Goal: Task Accomplishment & Management: Use online tool/utility

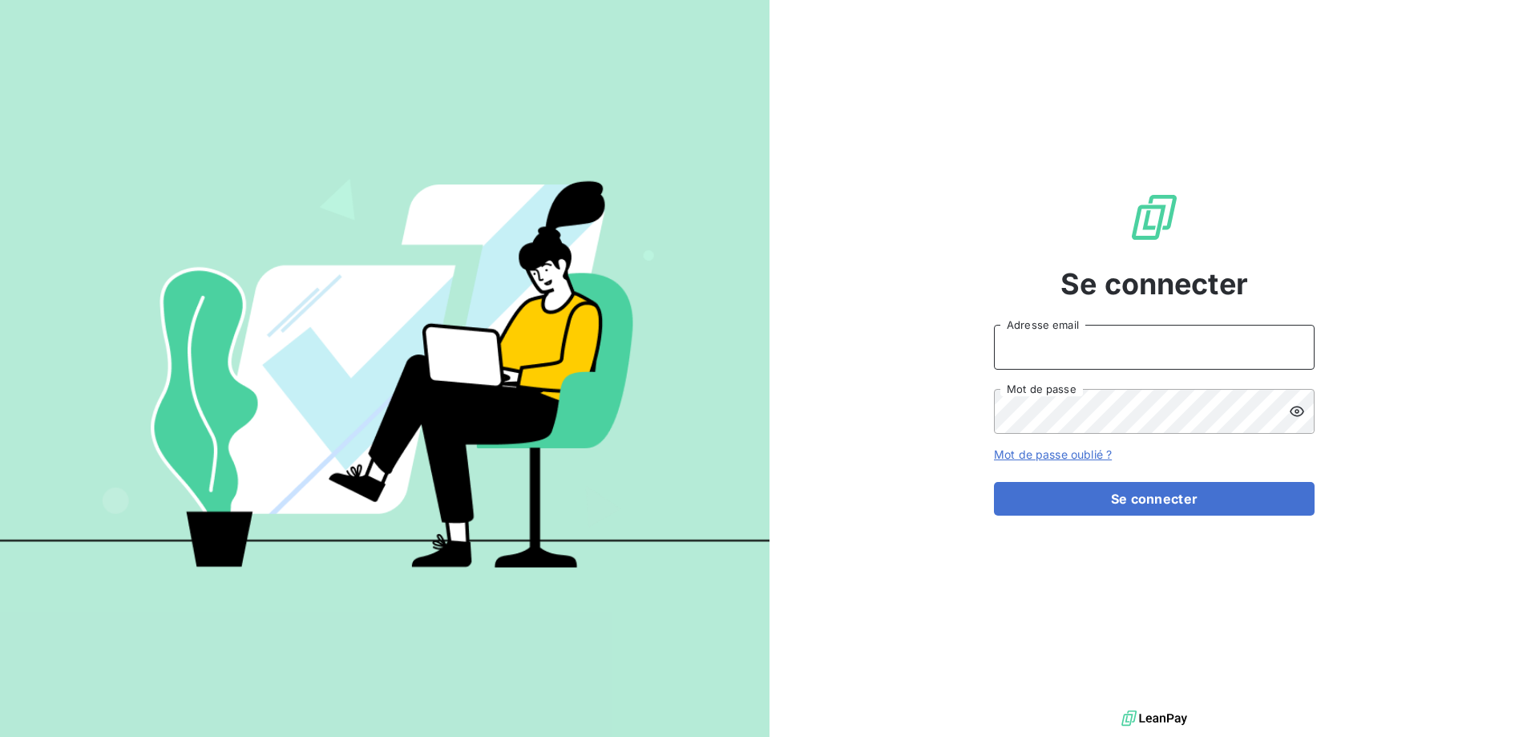
click at [1155, 356] on input "Adresse email" at bounding box center [1154, 347] width 321 height 45
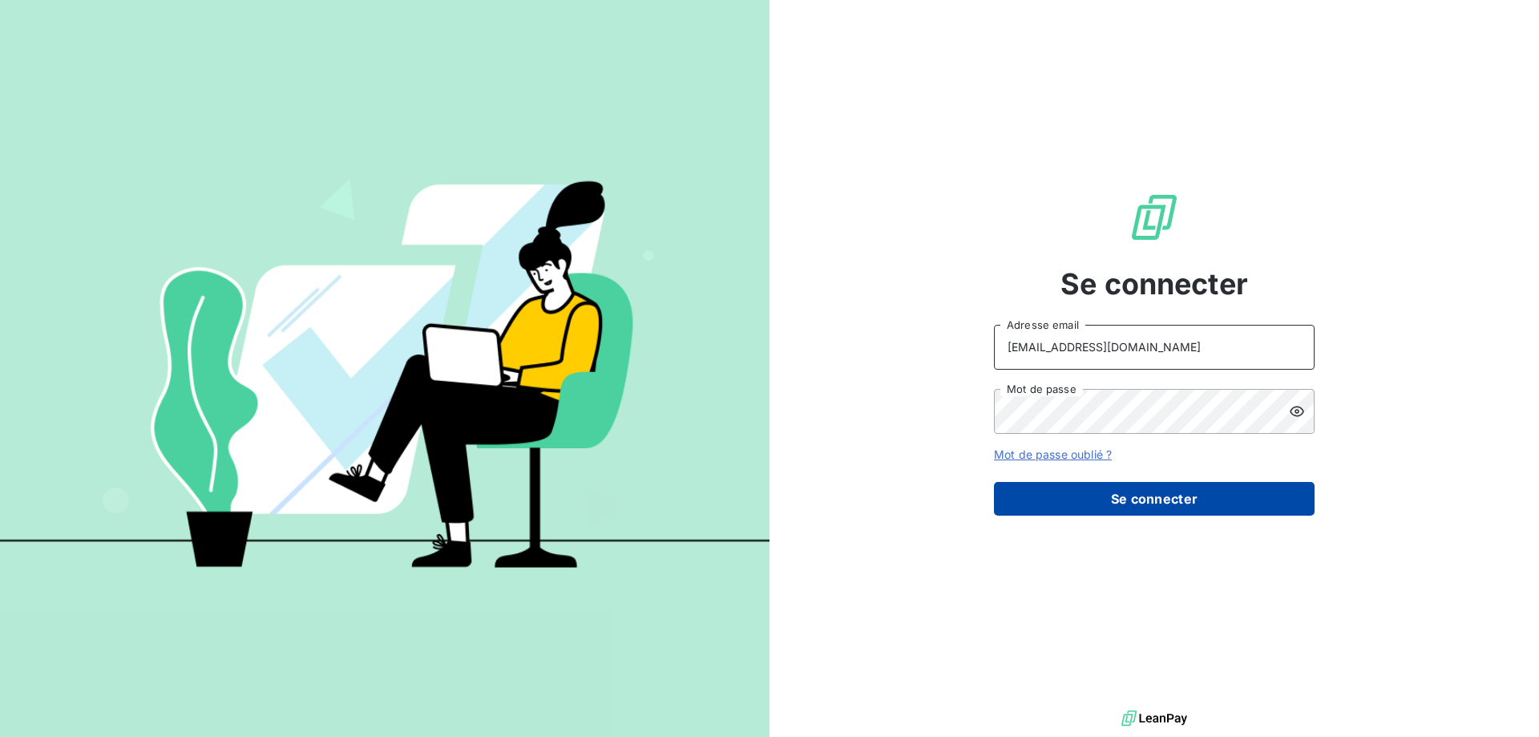
type input "[EMAIL_ADDRESS][DOMAIN_NAME]"
click at [1145, 490] on button "Se connecter" at bounding box center [1154, 499] width 321 height 34
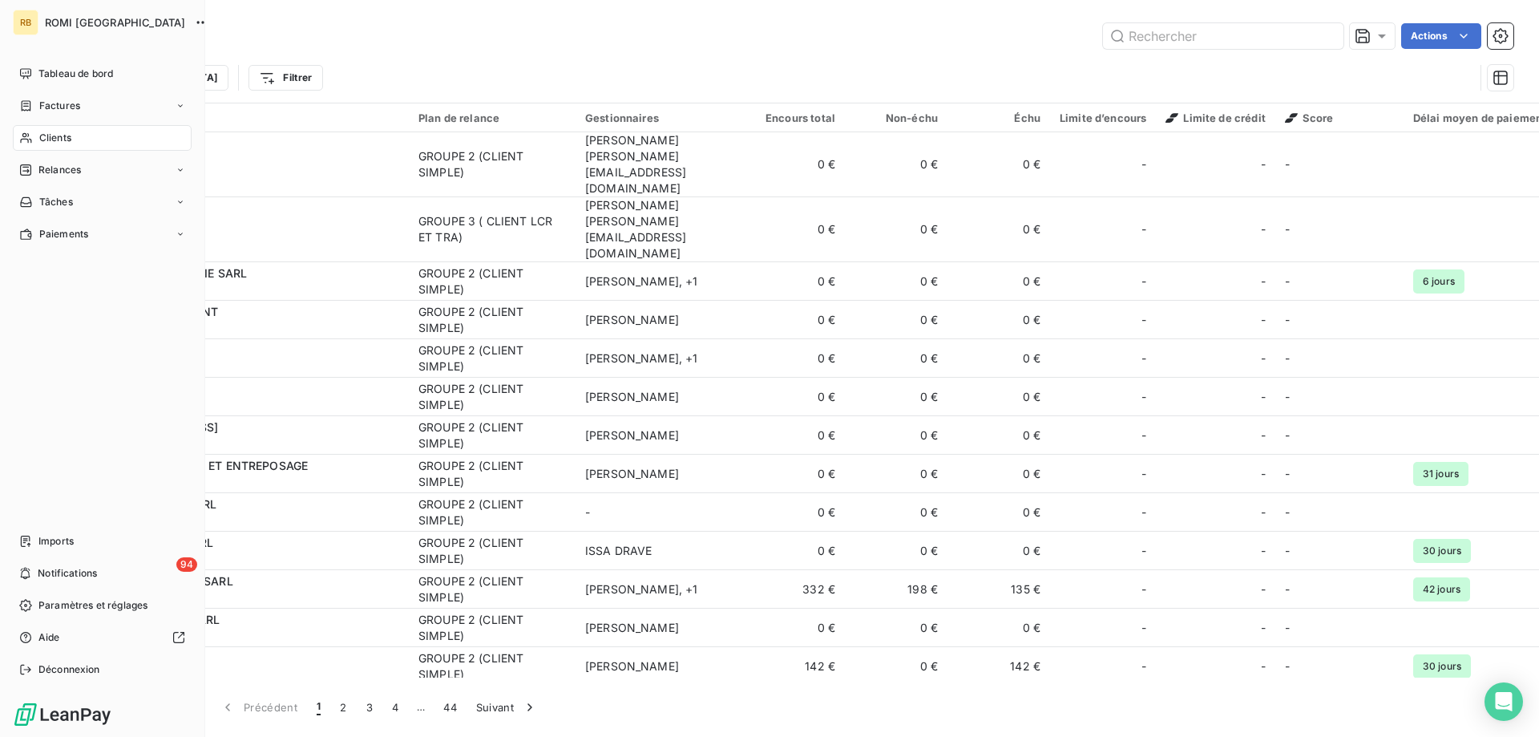
click at [34, 147] on div "Clients" at bounding box center [102, 138] width 179 height 26
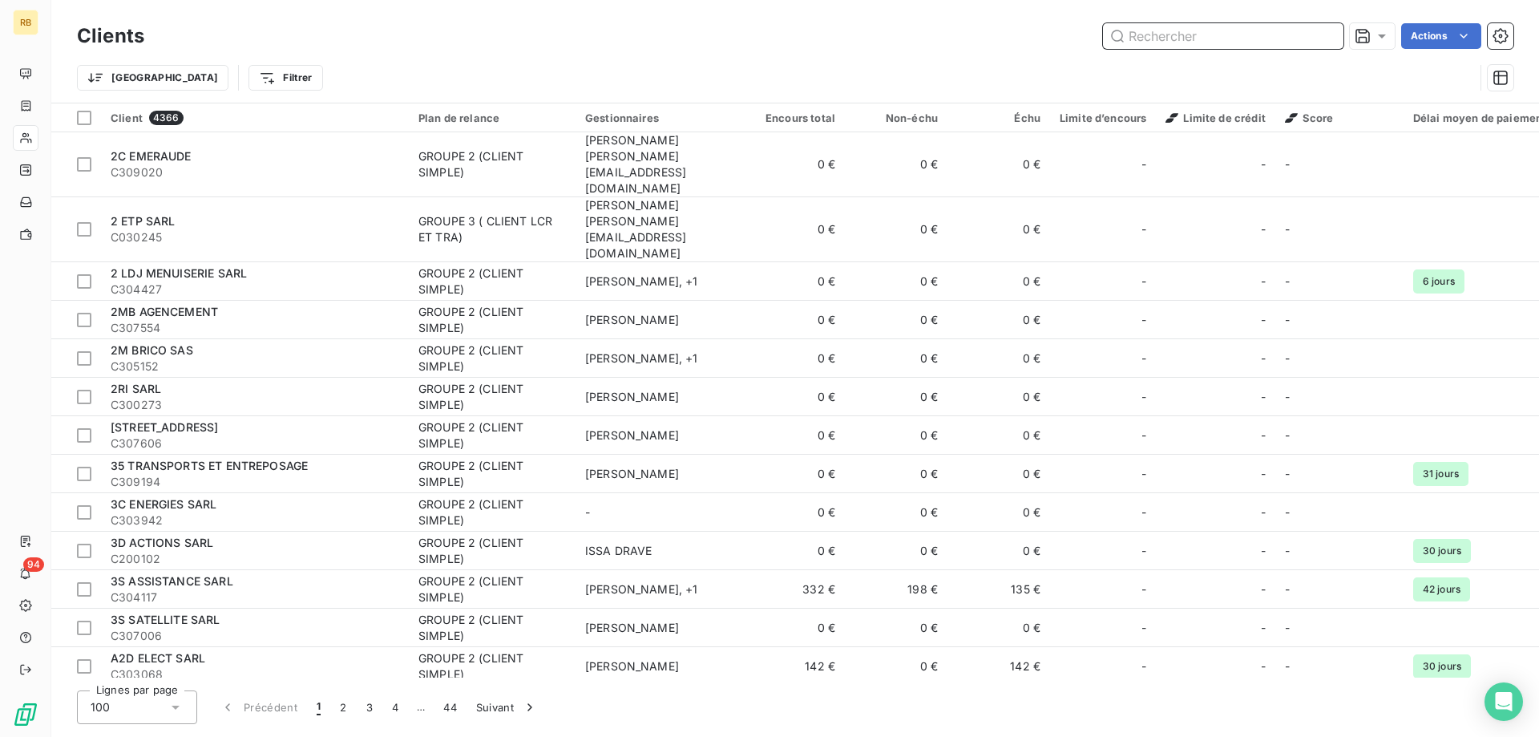
click at [1139, 40] on input "text" at bounding box center [1223, 36] width 240 height 26
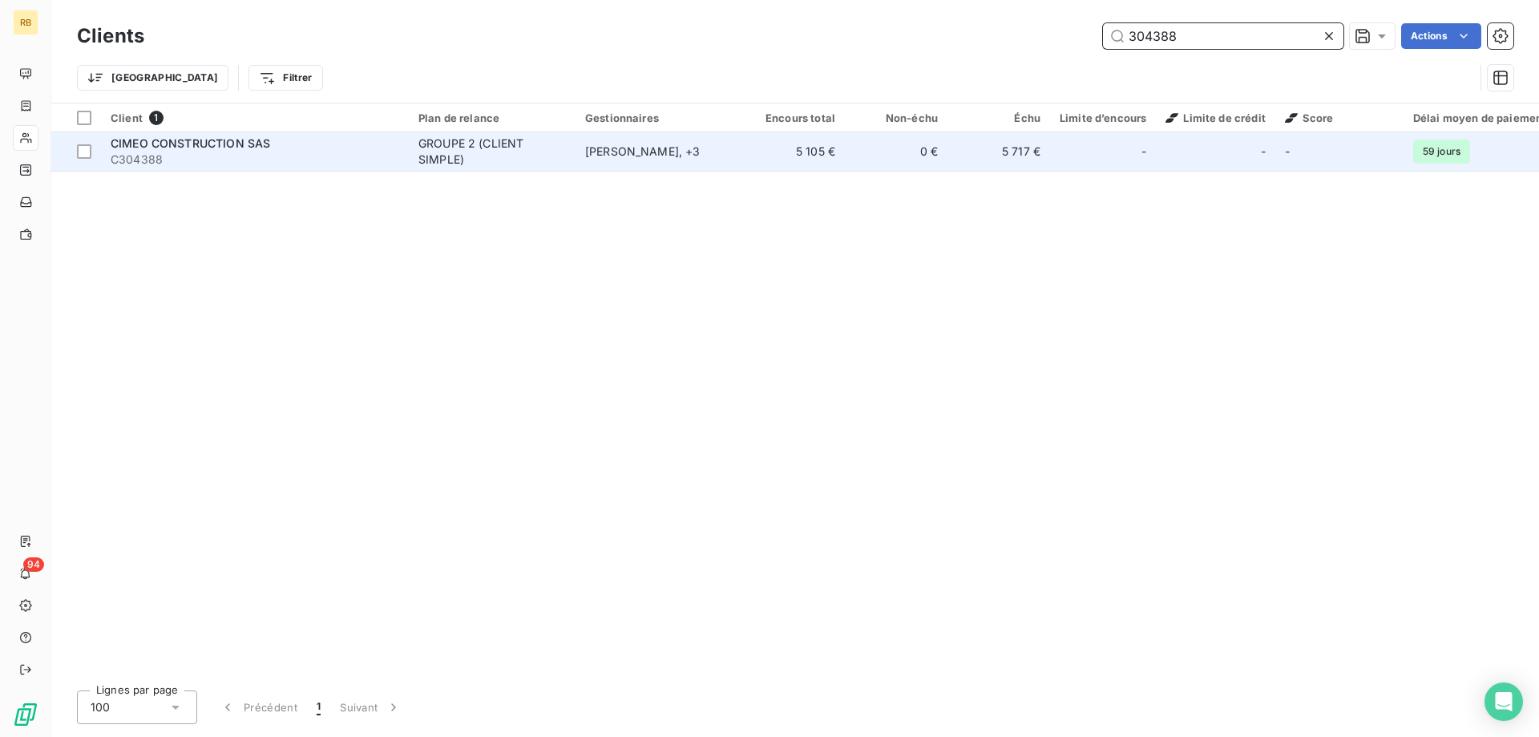
type input "304388"
click at [274, 151] on span "C304388" at bounding box center [255, 159] width 289 height 16
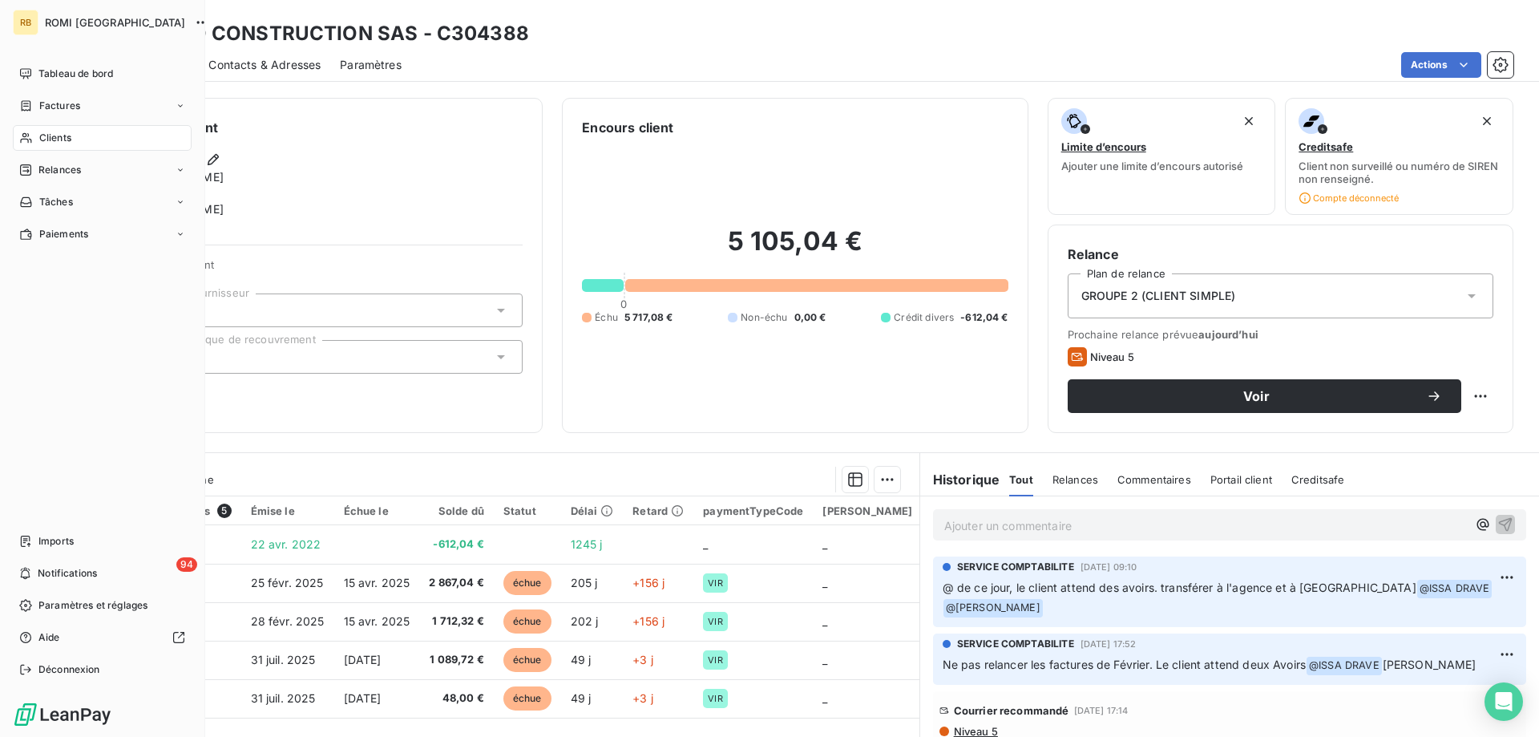
click at [67, 141] on span "Clients" at bounding box center [55, 138] width 32 height 14
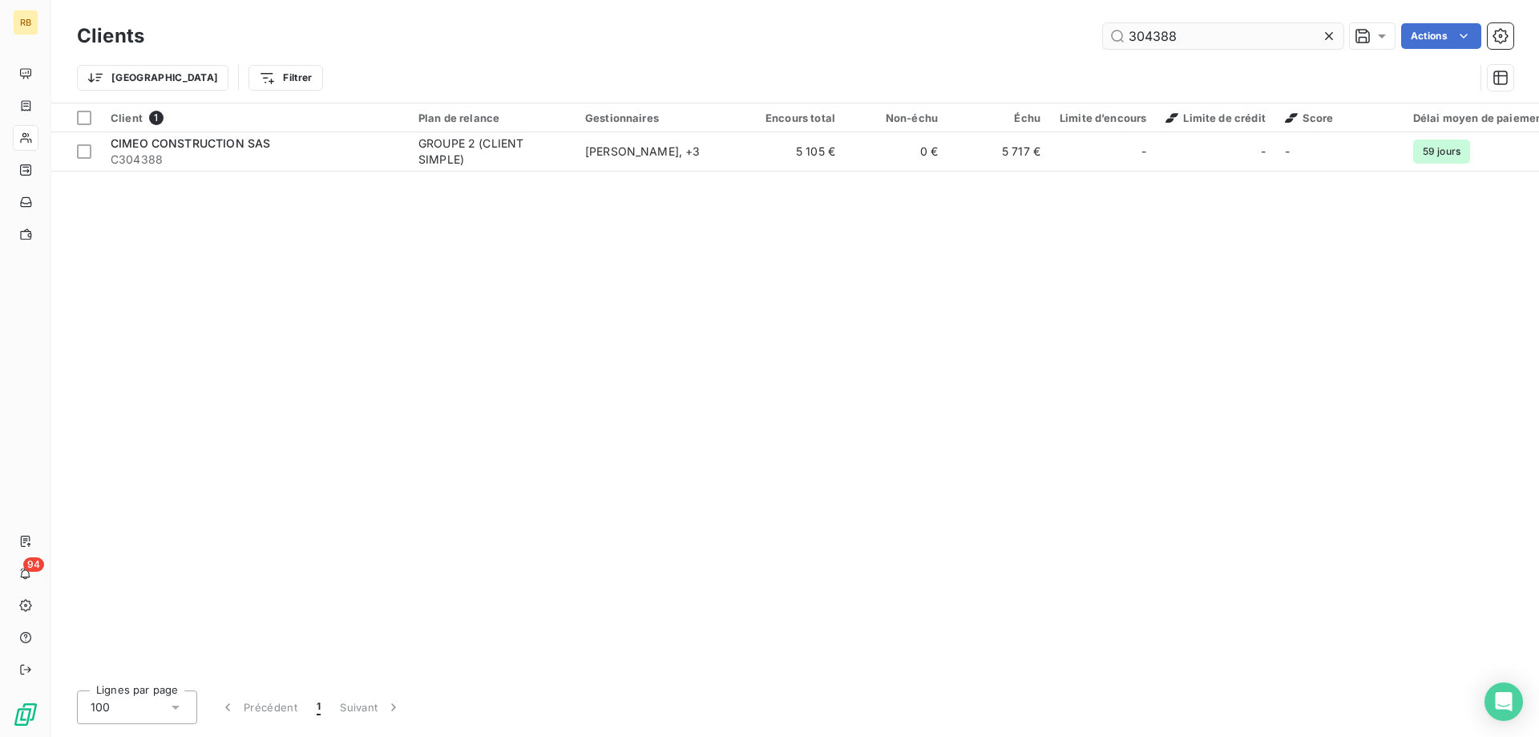
drag, startPoint x: 1202, startPoint y: 37, endPoint x: 1096, endPoint y: 40, distance: 105.9
click at [1103, 40] on input "304388" at bounding box center [1223, 36] width 240 height 26
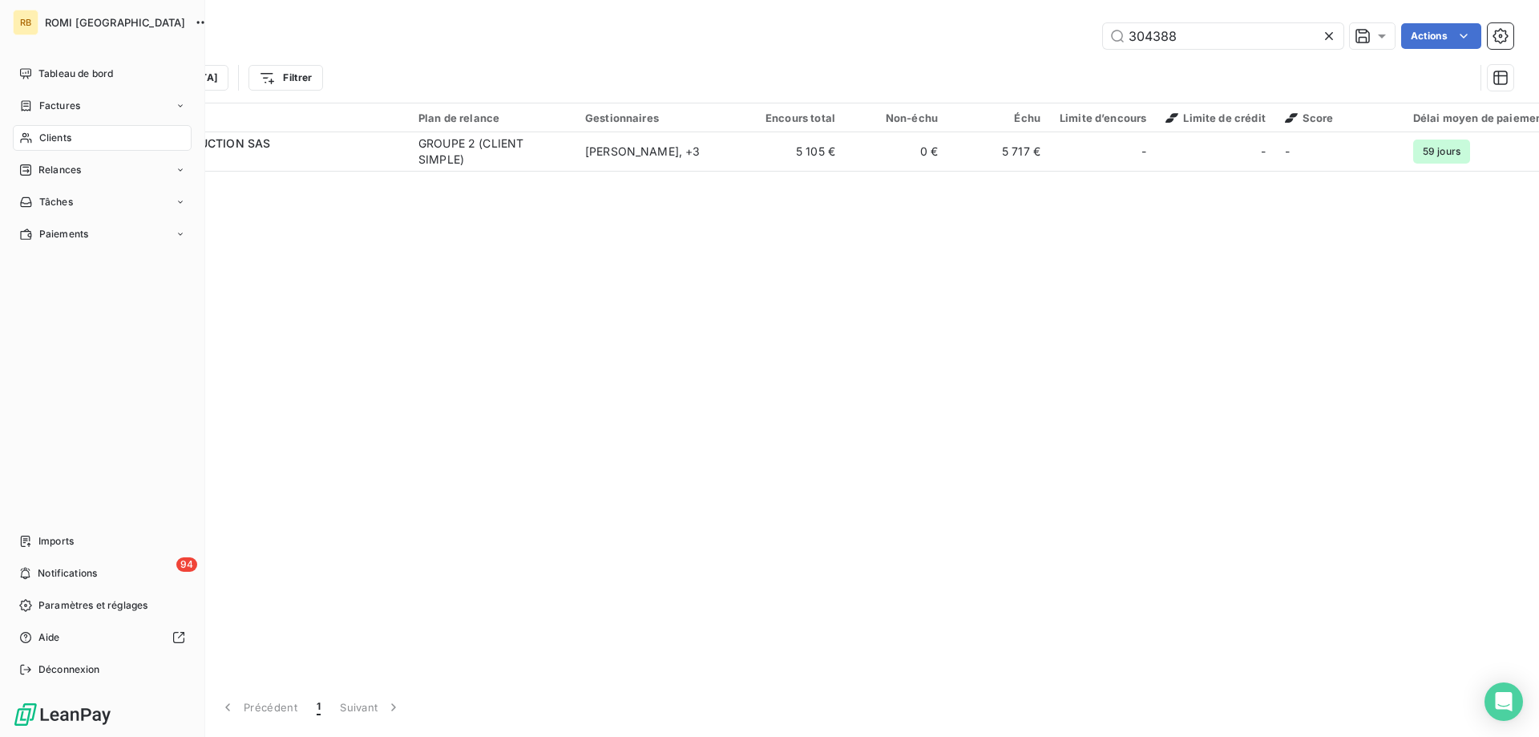
click at [42, 145] on div "Clients" at bounding box center [102, 138] width 179 height 26
click at [61, 109] on span "Factures" at bounding box center [59, 106] width 41 height 14
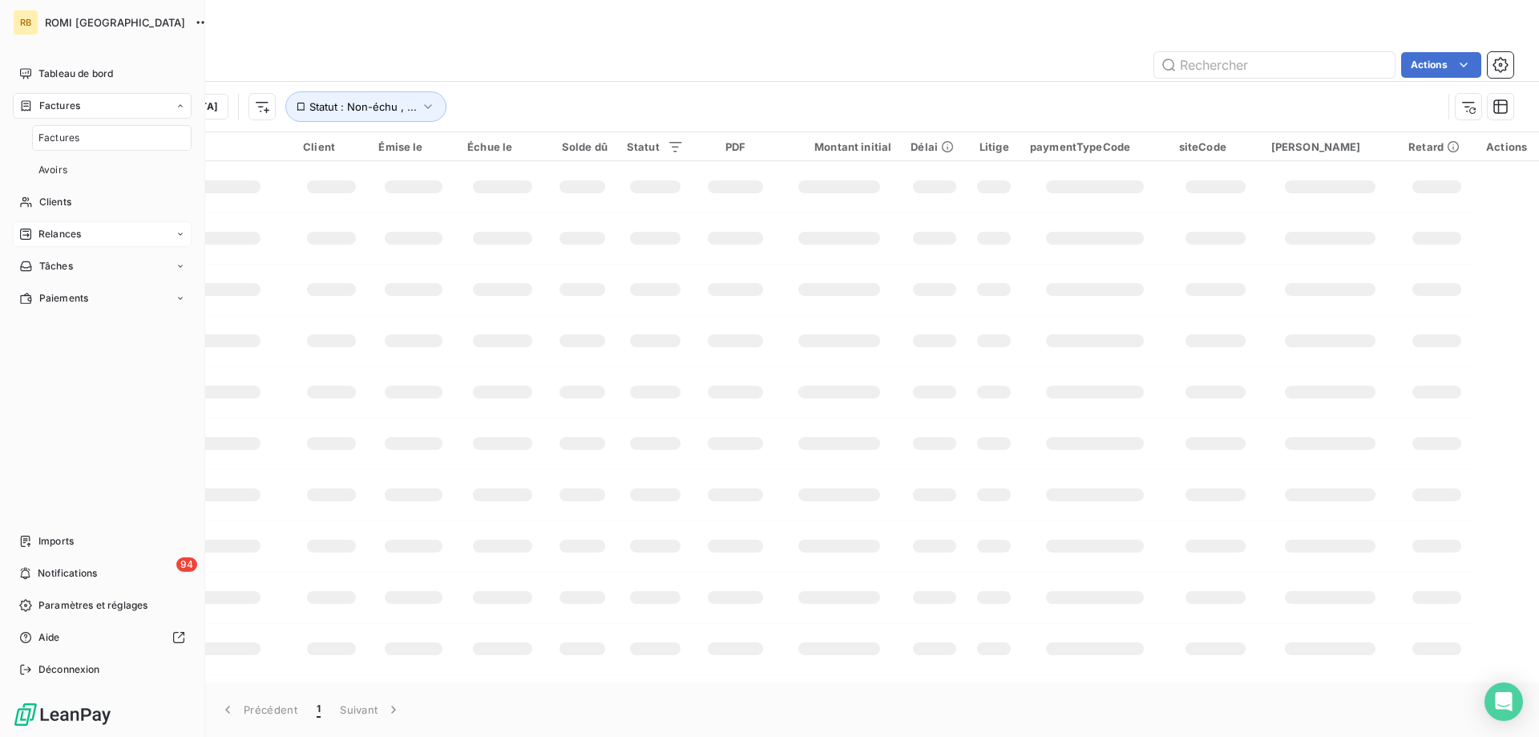
click at [66, 225] on div "Relances" at bounding box center [102, 234] width 179 height 26
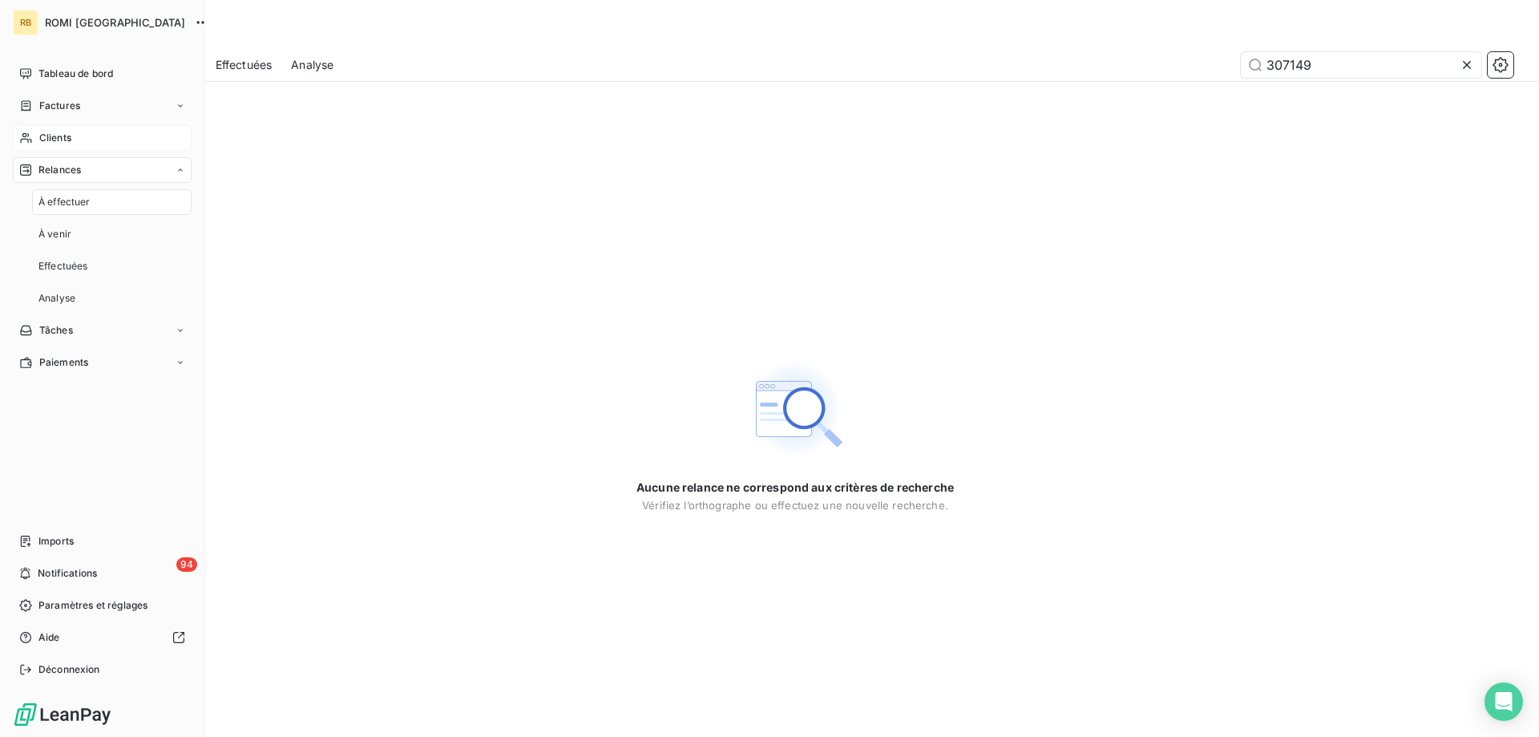
click at [66, 144] on span "Clients" at bounding box center [55, 138] width 32 height 14
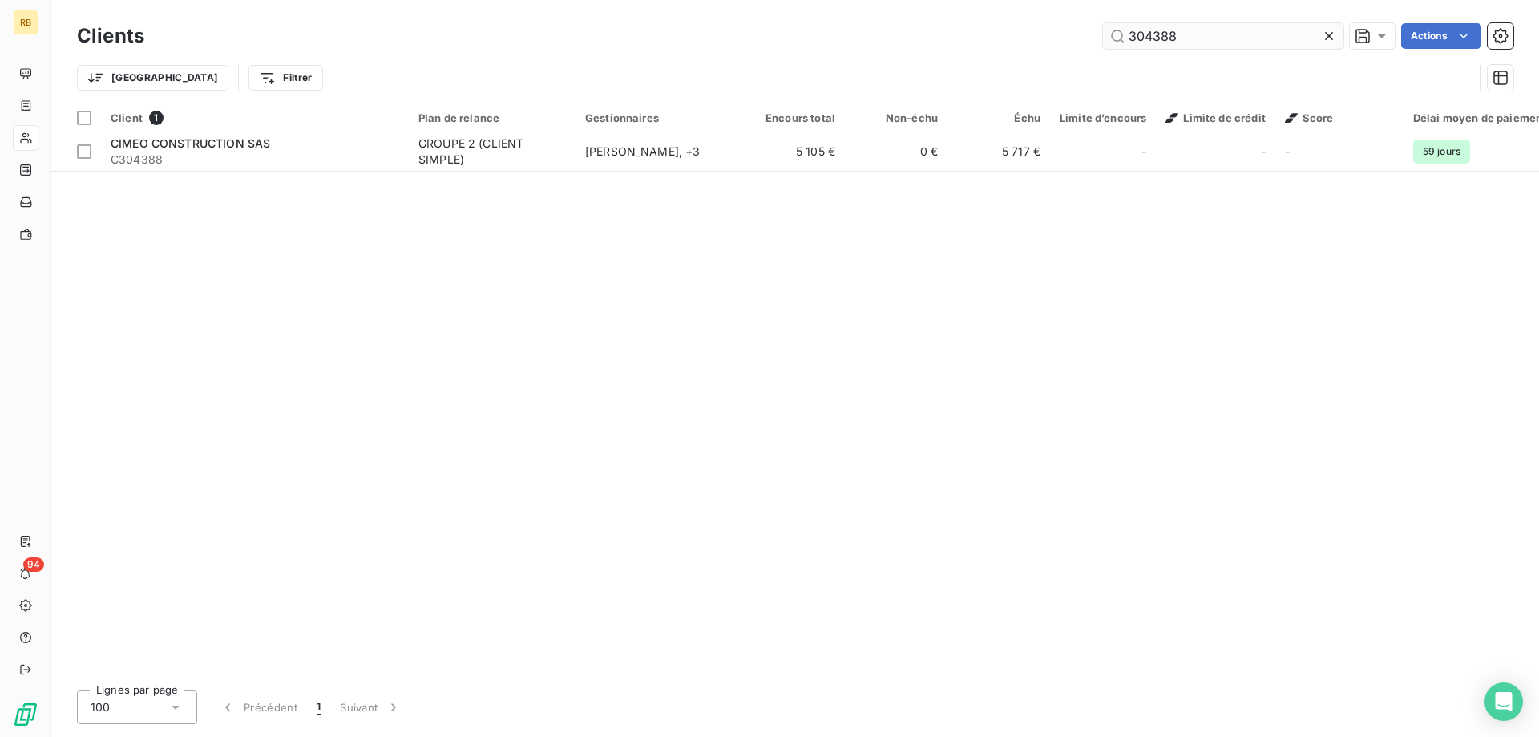
drag, startPoint x: 1197, startPoint y: 38, endPoint x: 975, endPoint y: 40, distance: 221.2
click at [1103, 40] on input "304388" at bounding box center [1223, 36] width 240 height 26
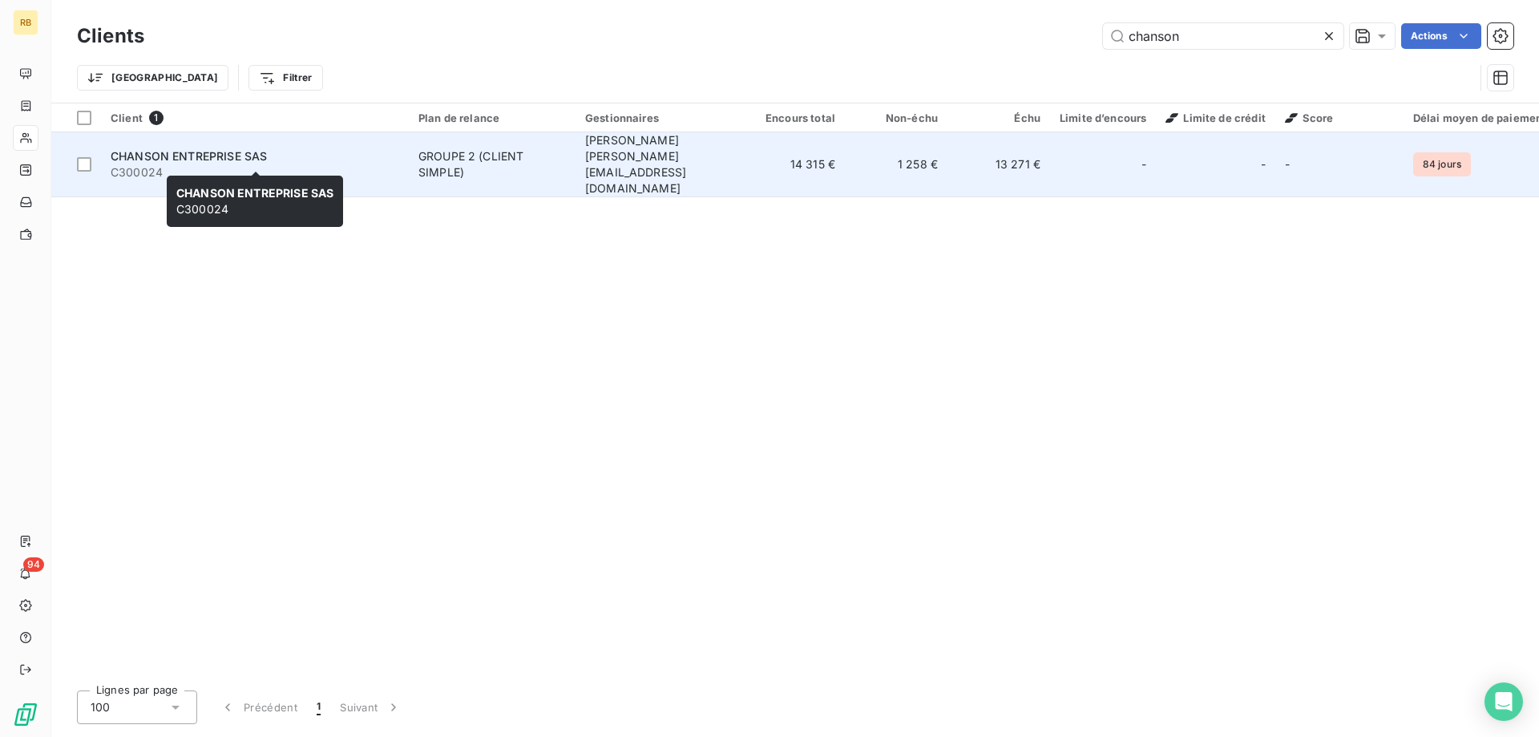
type input "chanson"
click at [151, 164] on span "C300024" at bounding box center [255, 172] width 289 height 16
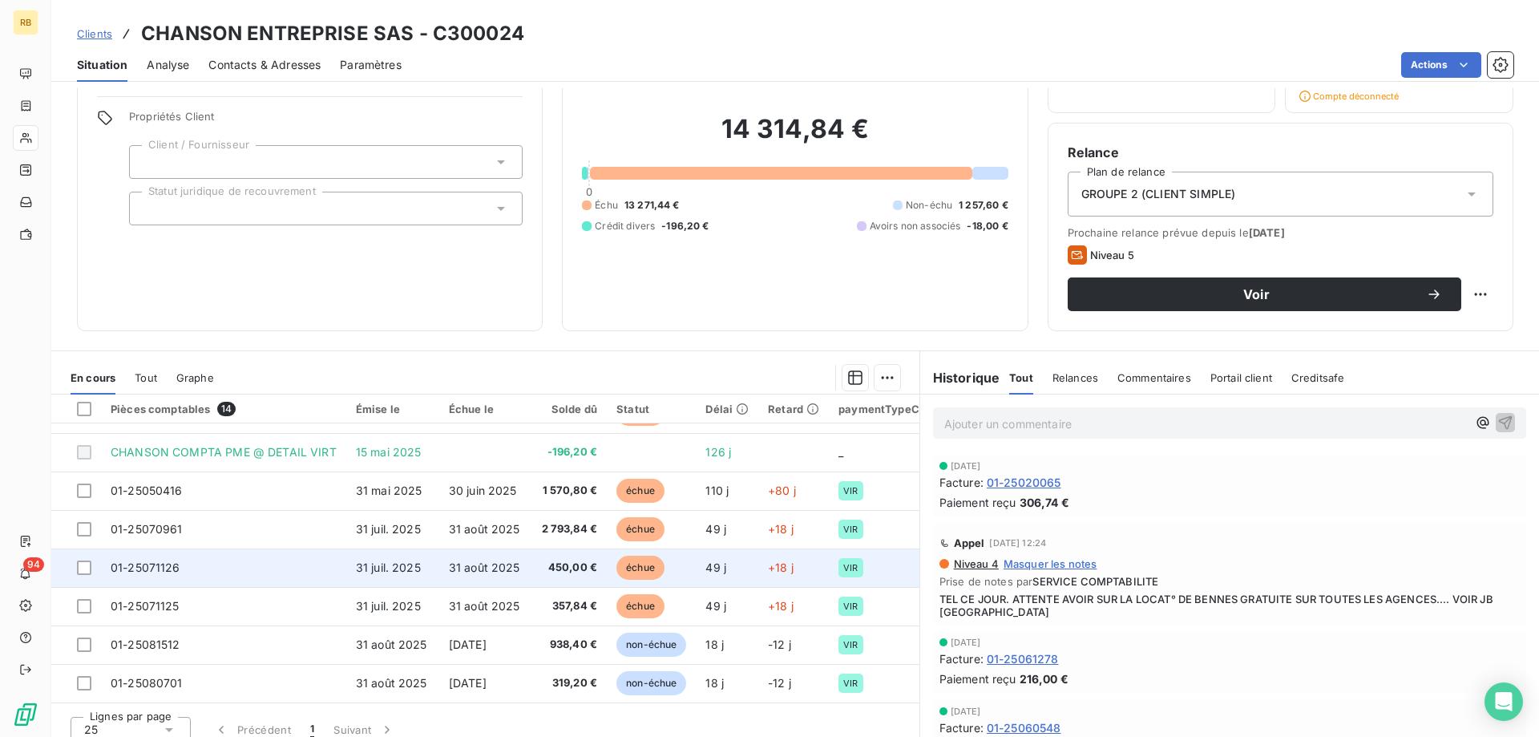
scroll to position [116, 0]
